Goal: Information Seeking & Learning: Learn about a topic

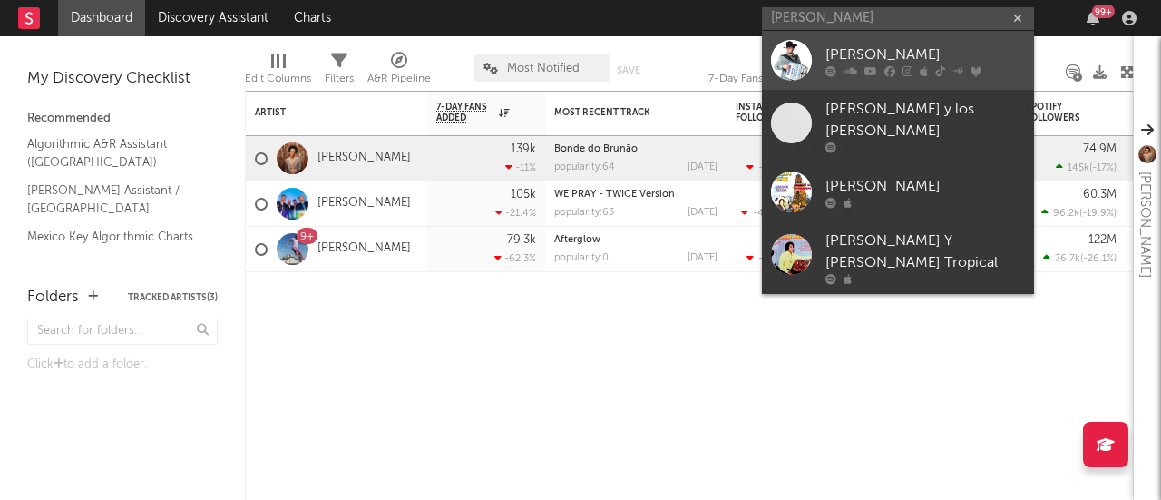
type input "[PERSON_NAME]"
click at [865, 57] on div "[PERSON_NAME]" at bounding box center [925, 55] width 200 height 22
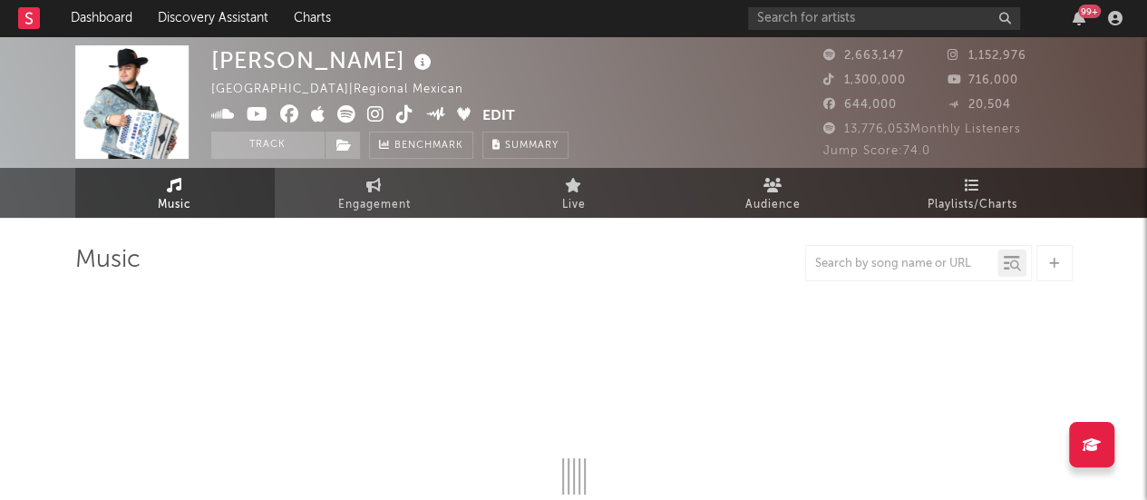
select select "6m"
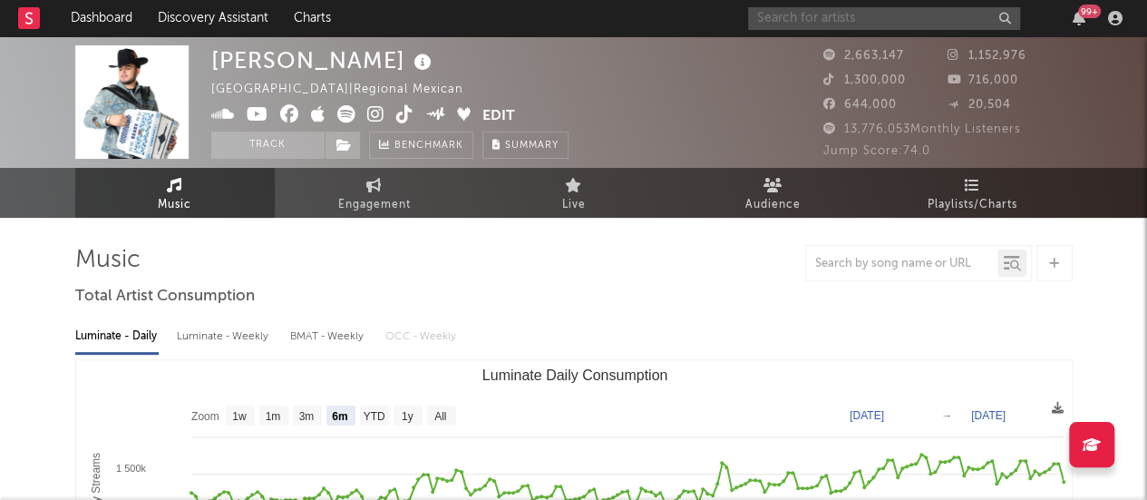
click at [827, 15] on input "text" at bounding box center [884, 18] width 272 height 23
type input "GRUPO ALFA"
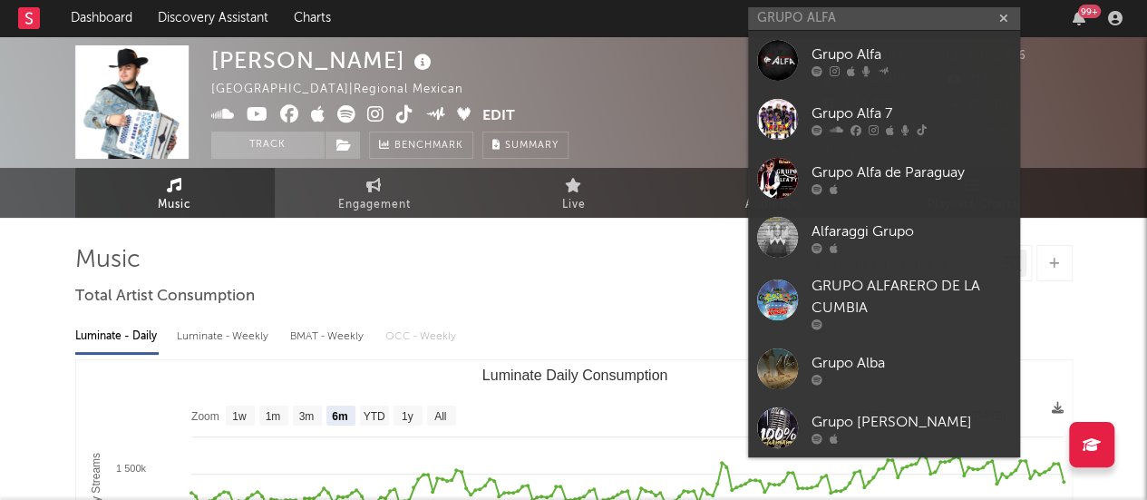
drag, startPoint x: 777, startPoint y: 55, endPoint x: 638, endPoint y: 0, distance: 149.4
click at [777, 55] on div at bounding box center [777, 60] width 41 height 41
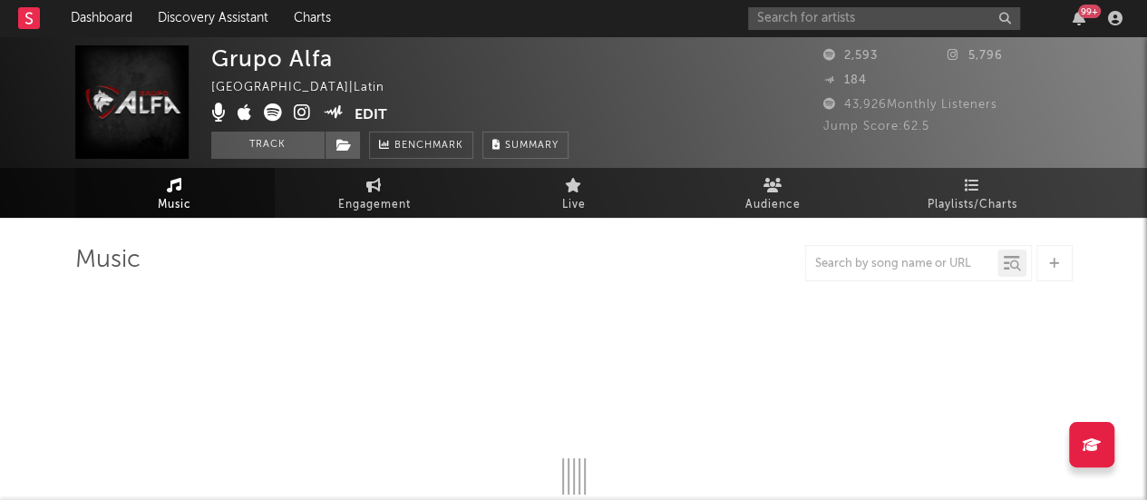
select select "6m"
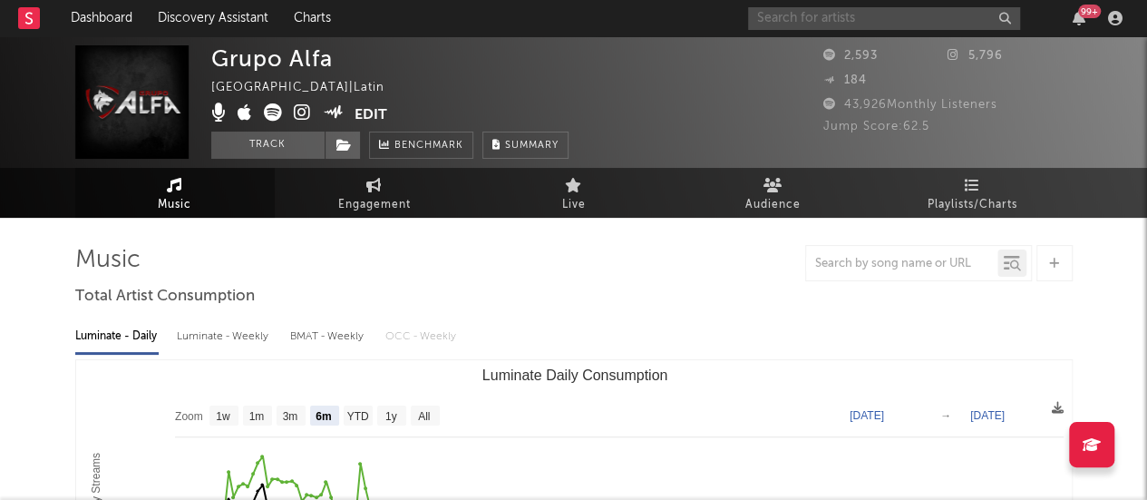
click at [794, 28] on input "text" at bounding box center [884, 18] width 272 height 23
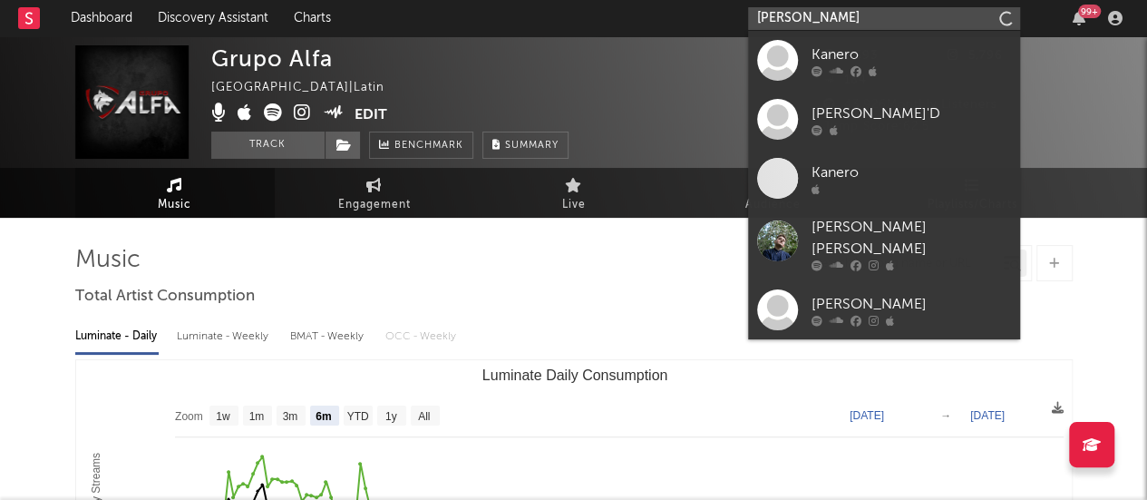
type input "[PERSON_NAME]"
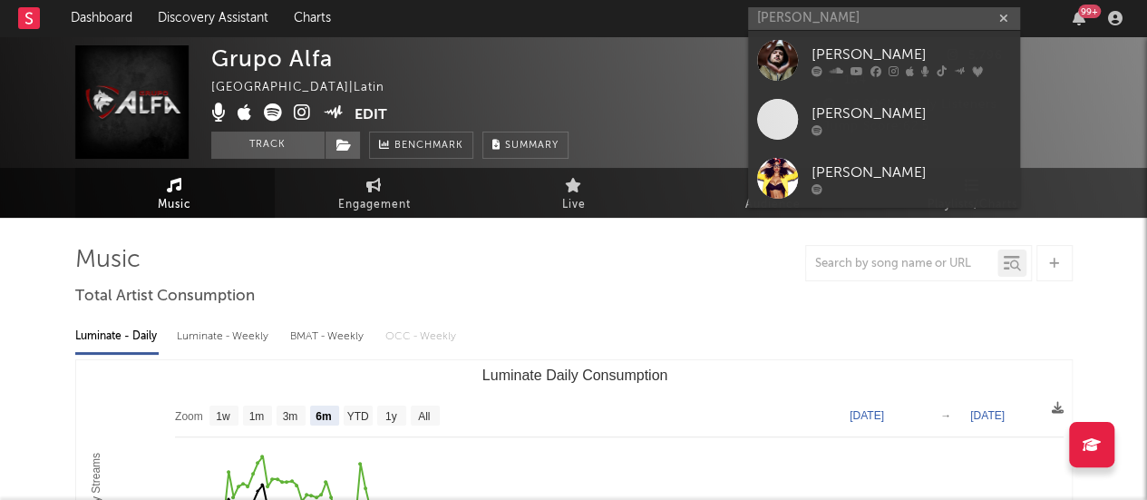
drag, startPoint x: 783, startPoint y: 55, endPoint x: 662, endPoint y: 3, distance: 131.6
click at [783, 55] on div at bounding box center [777, 60] width 41 height 41
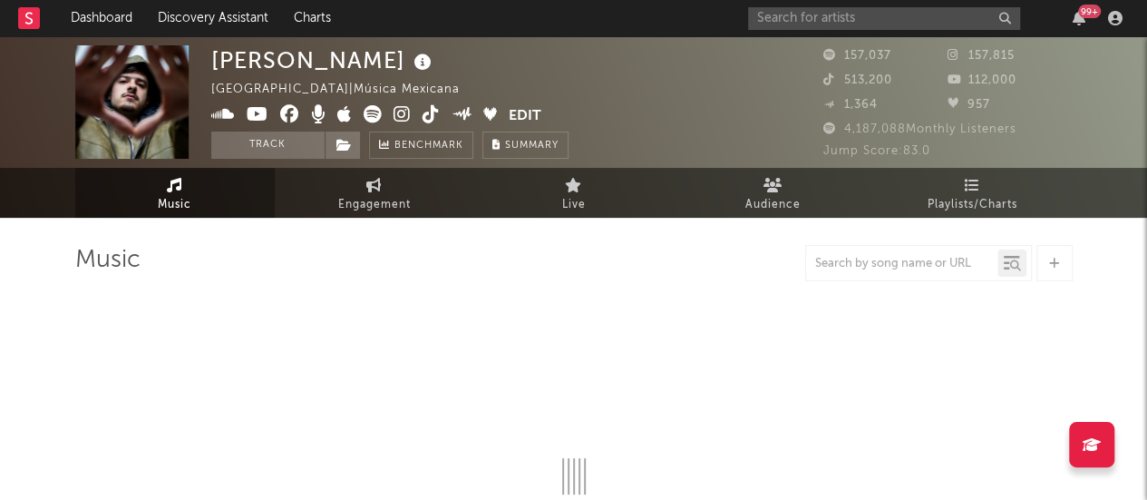
select select "6m"
